Goal: Task Accomplishment & Management: Manage account settings

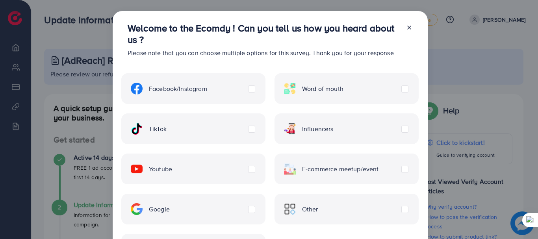
click at [409, 27] on icon at bounding box center [409, 27] width 6 height 6
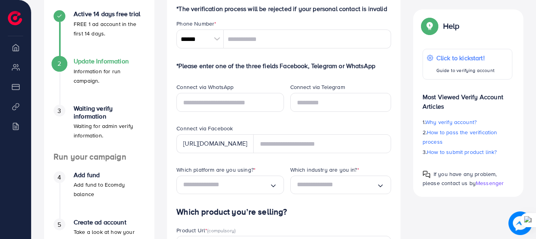
scroll to position [158, 0]
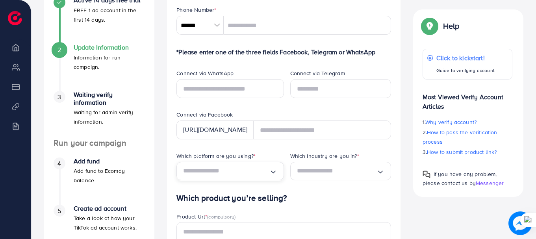
click at [264, 172] on input "Search for option" at bounding box center [226, 171] width 86 height 12
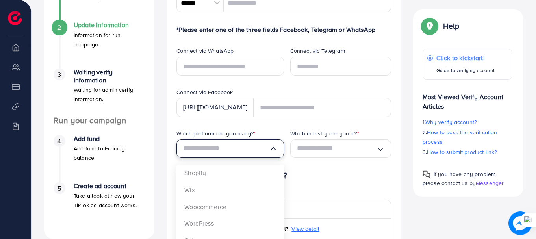
scroll to position [197, 0]
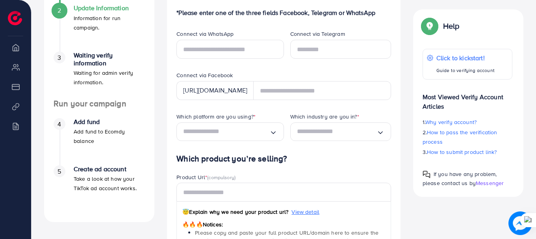
click at [276, 133] on icon "Search for option" at bounding box center [274, 133] width 8 height 8
click at [354, 135] on input "Search for option" at bounding box center [337, 132] width 80 height 12
click at [353, 136] on input "Search for option" at bounding box center [337, 132] width 80 height 12
click at [383, 131] on icon "Search for option" at bounding box center [381, 132] width 8 height 8
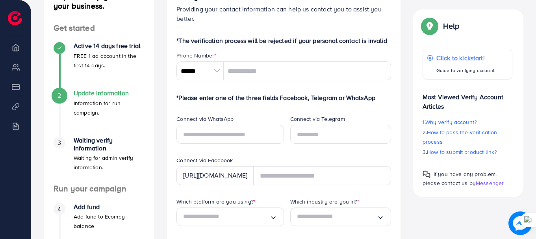
scroll to position [0, 0]
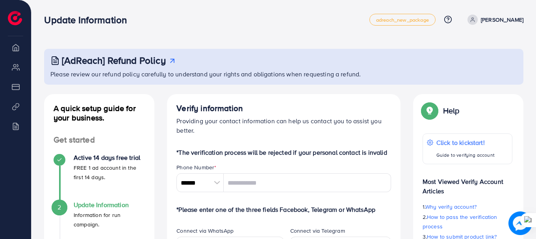
click at [478, 23] on link "[PERSON_NAME]" at bounding box center [494, 20] width 59 height 10
click at [475, 48] on span "Log out" at bounding box center [476, 46] width 21 height 9
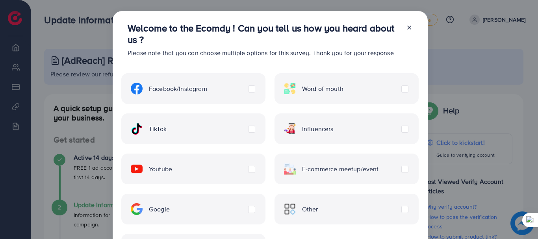
click at [411, 25] on icon at bounding box center [409, 27] width 6 height 6
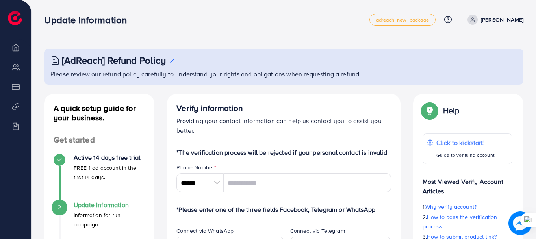
click at [491, 23] on p "[PERSON_NAME]" at bounding box center [502, 19] width 43 height 9
click at [478, 51] on span "Log out" at bounding box center [476, 46] width 21 height 9
